Goal: Information Seeking & Learning: Learn about a topic

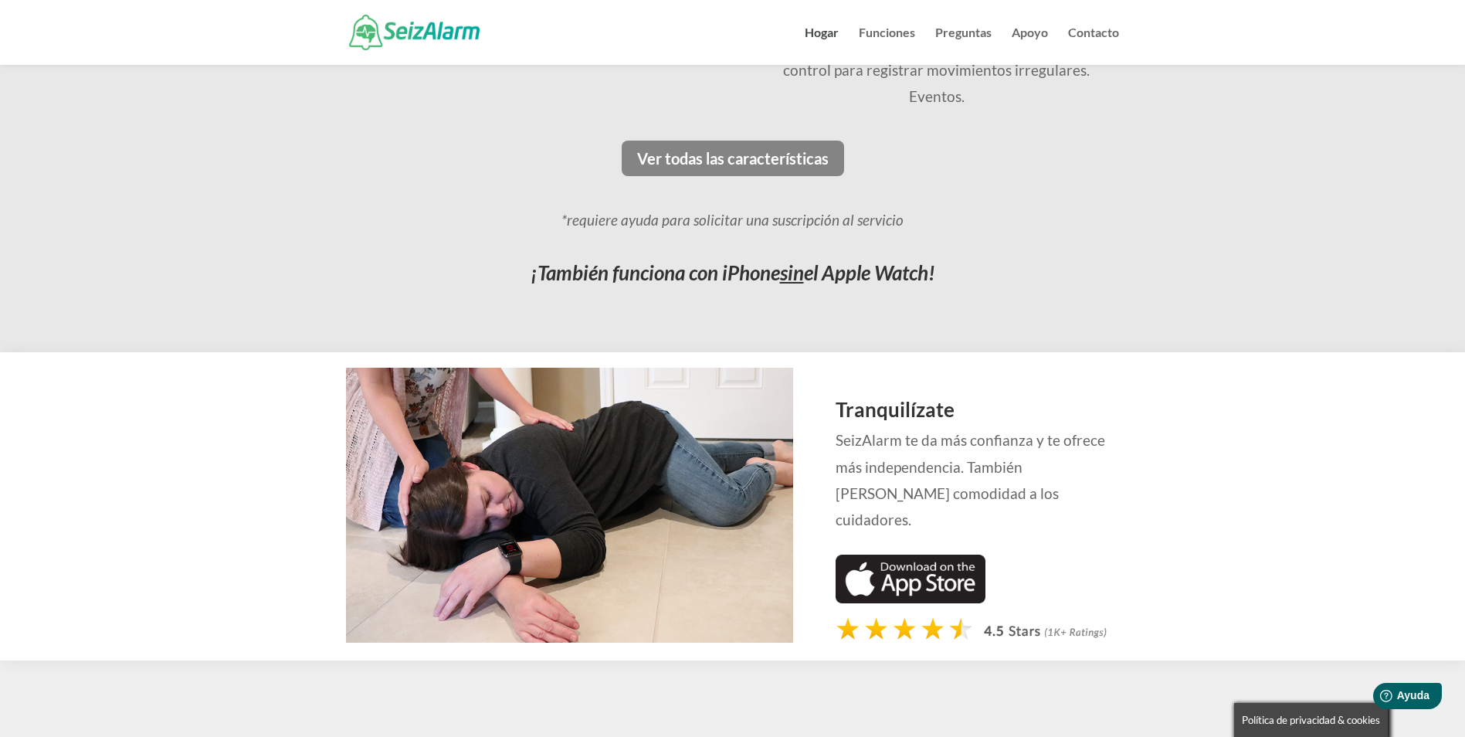
scroll to position [1235, 0]
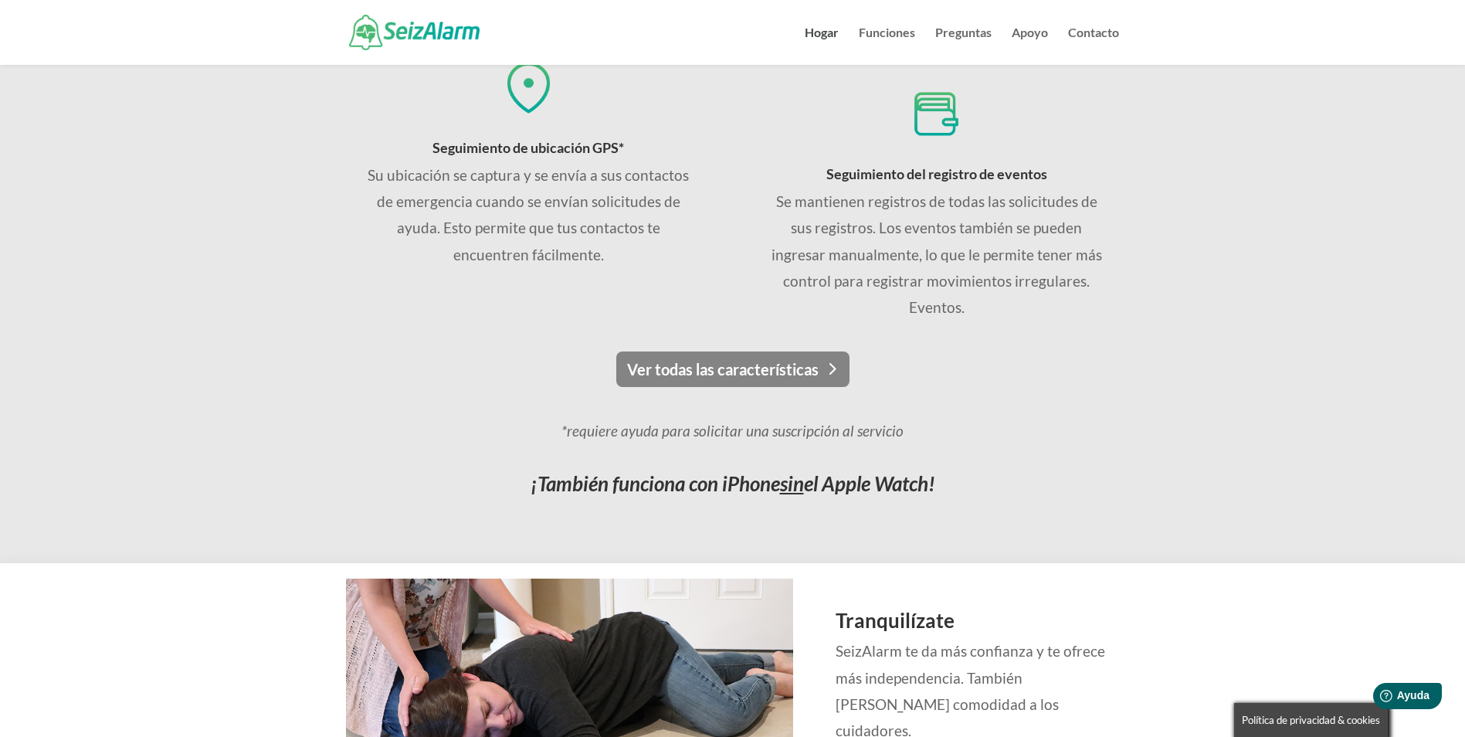
click at [765, 361] on link "Ver todas las características" at bounding box center [732, 369] width 233 height 36
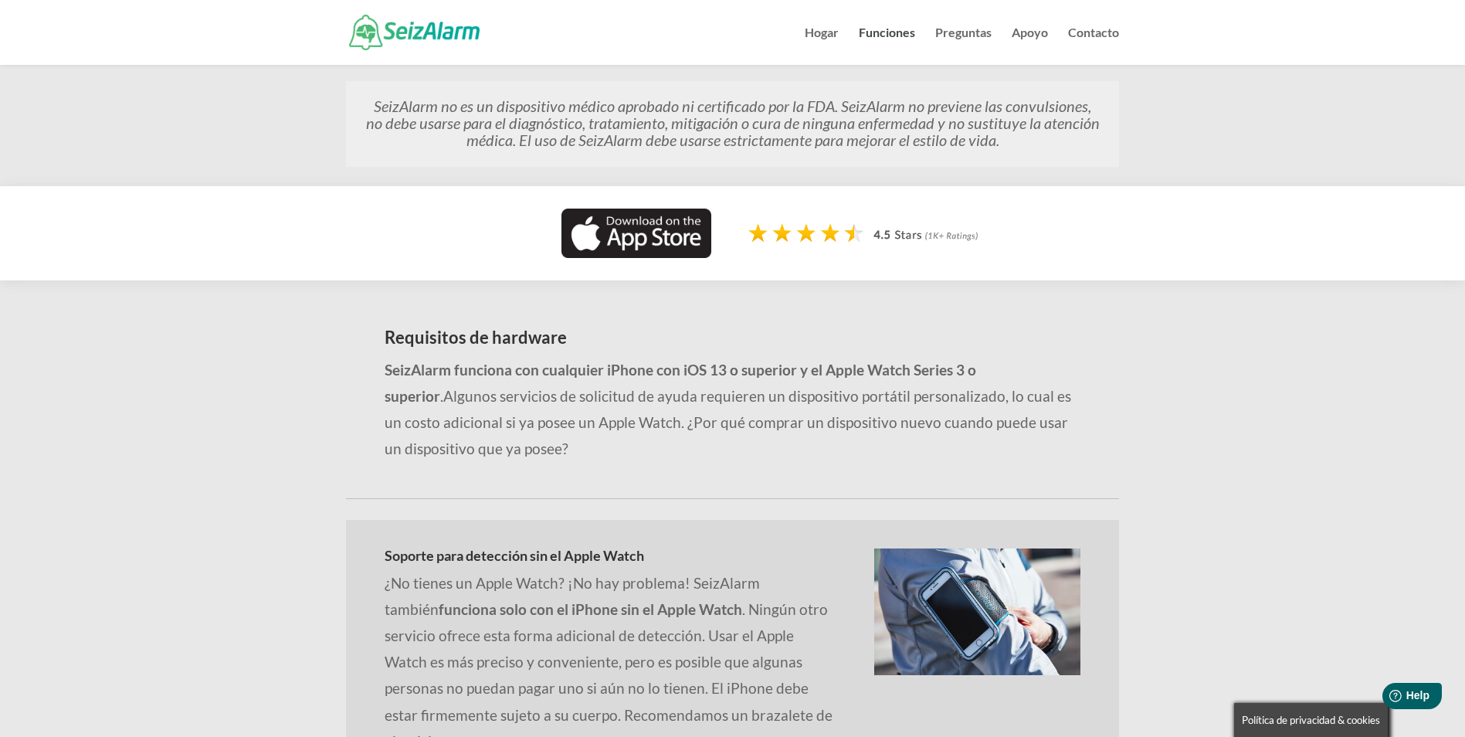
scroll to position [1158, 0]
drag, startPoint x: 909, startPoint y: 322, endPoint x: 822, endPoint y: 326, distance: 87.3
click at [822, 360] on strong "SeizAlarm funciona con cualquier iPhone con iOS 13 o superior y el Apple Watch …" at bounding box center [679, 382] width 591 height 44
drag, startPoint x: 822, startPoint y: 326, endPoint x: 864, endPoint y: 327, distance: 41.7
copy strong "Apple Watch"
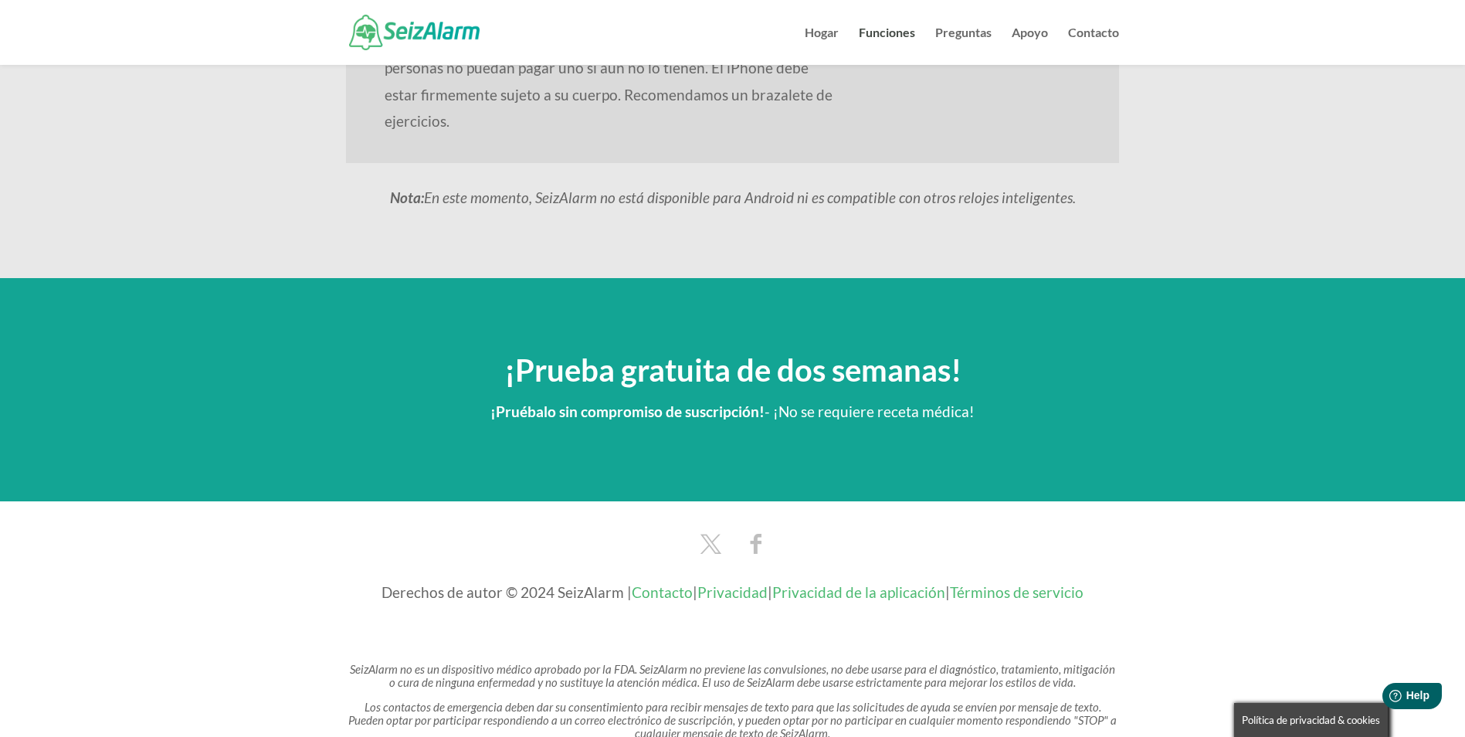
scroll to position [1804, 0]
